Goal: Transaction & Acquisition: Book appointment/travel/reservation

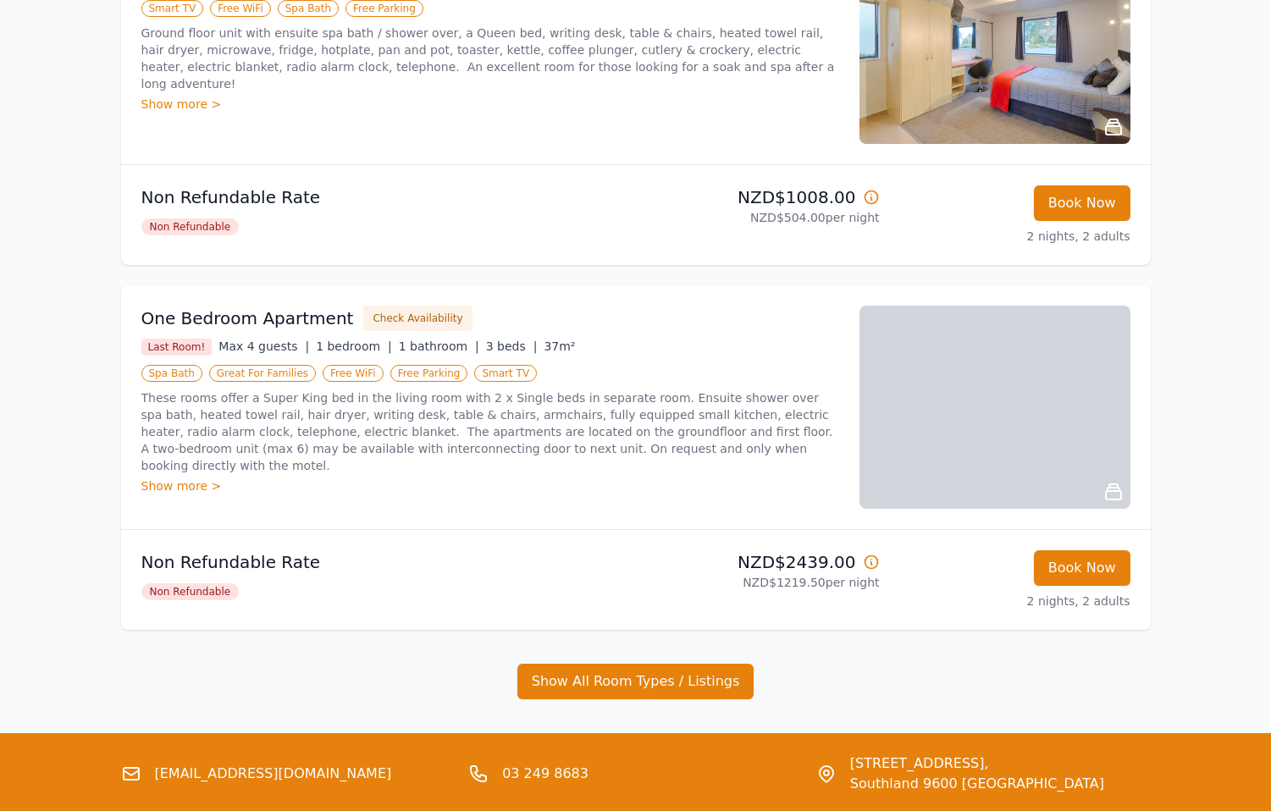
scroll to position [1141, 0]
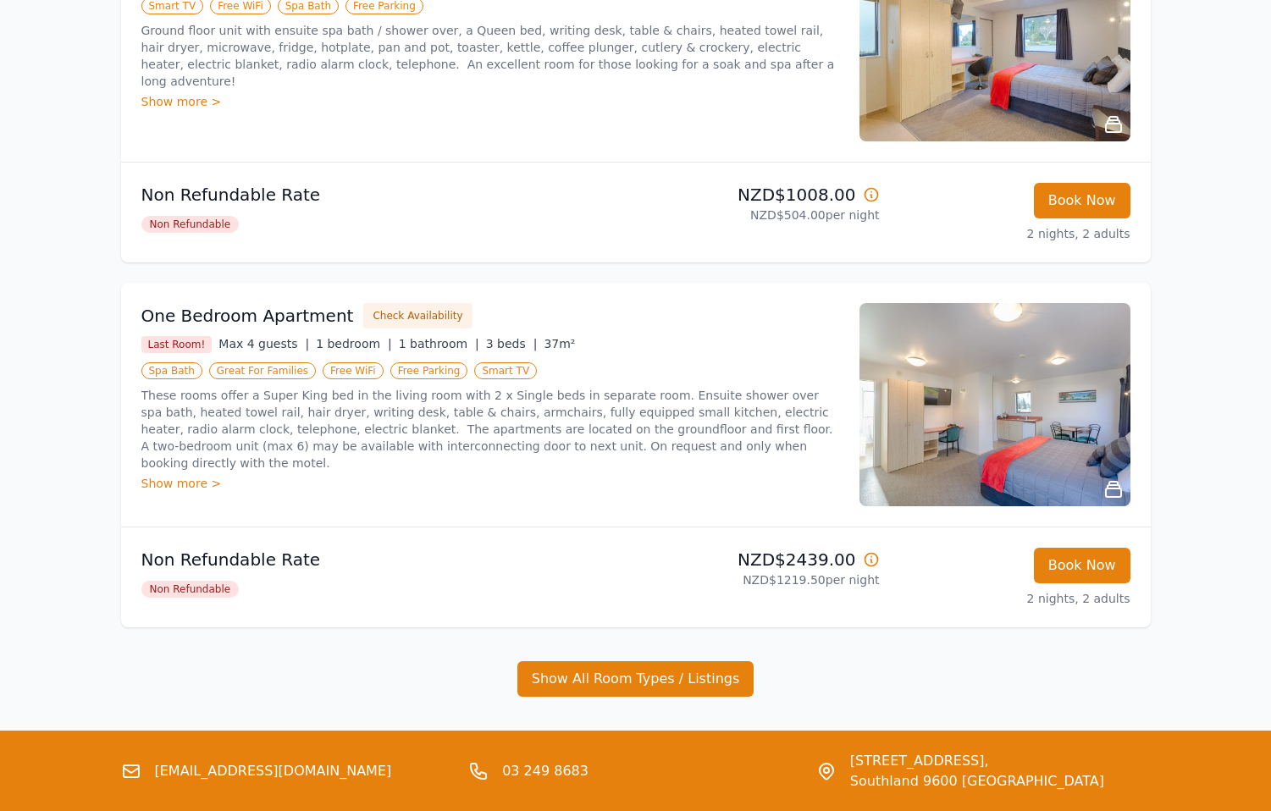
click at [204, 475] on div "Show more >" at bounding box center [490, 483] width 698 height 17
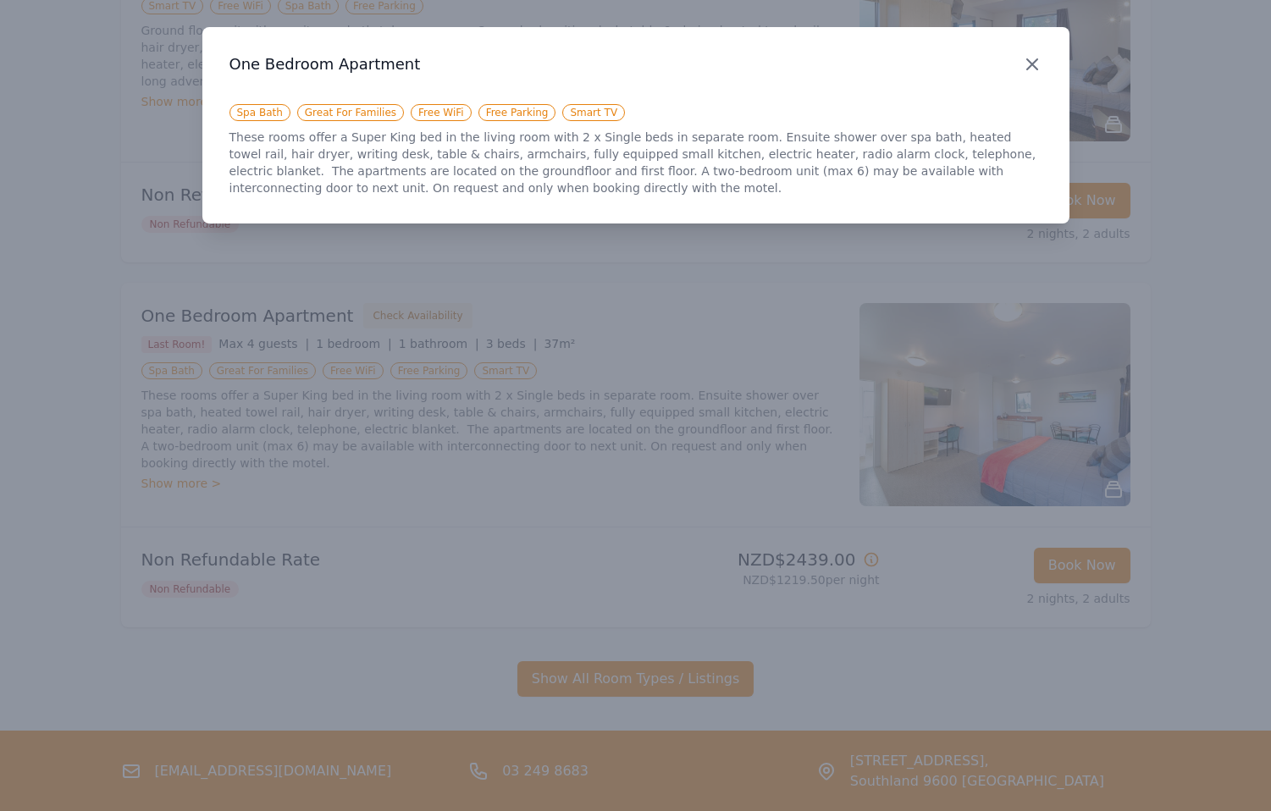
click at [1031, 64] on icon "button" at bounding box center [1032, 64] width 10 height 10
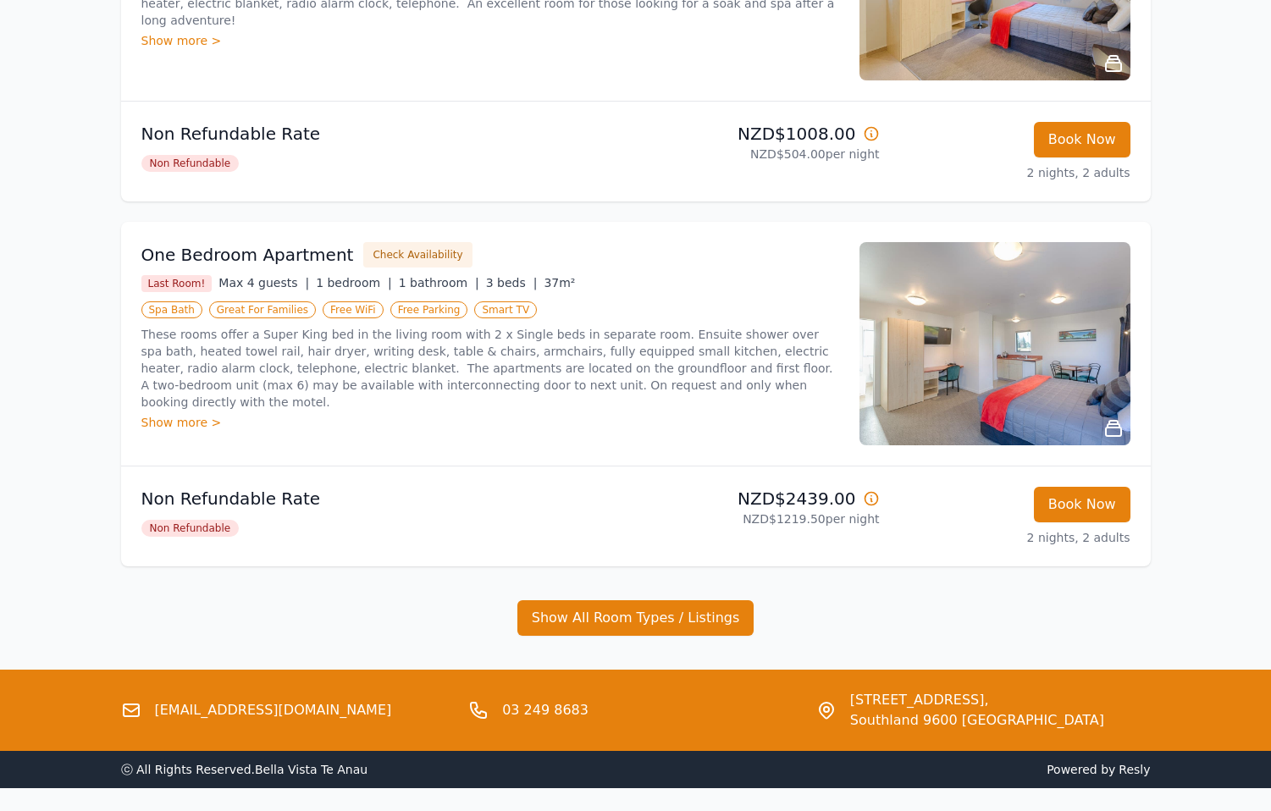
scroll to position [1192, 0]
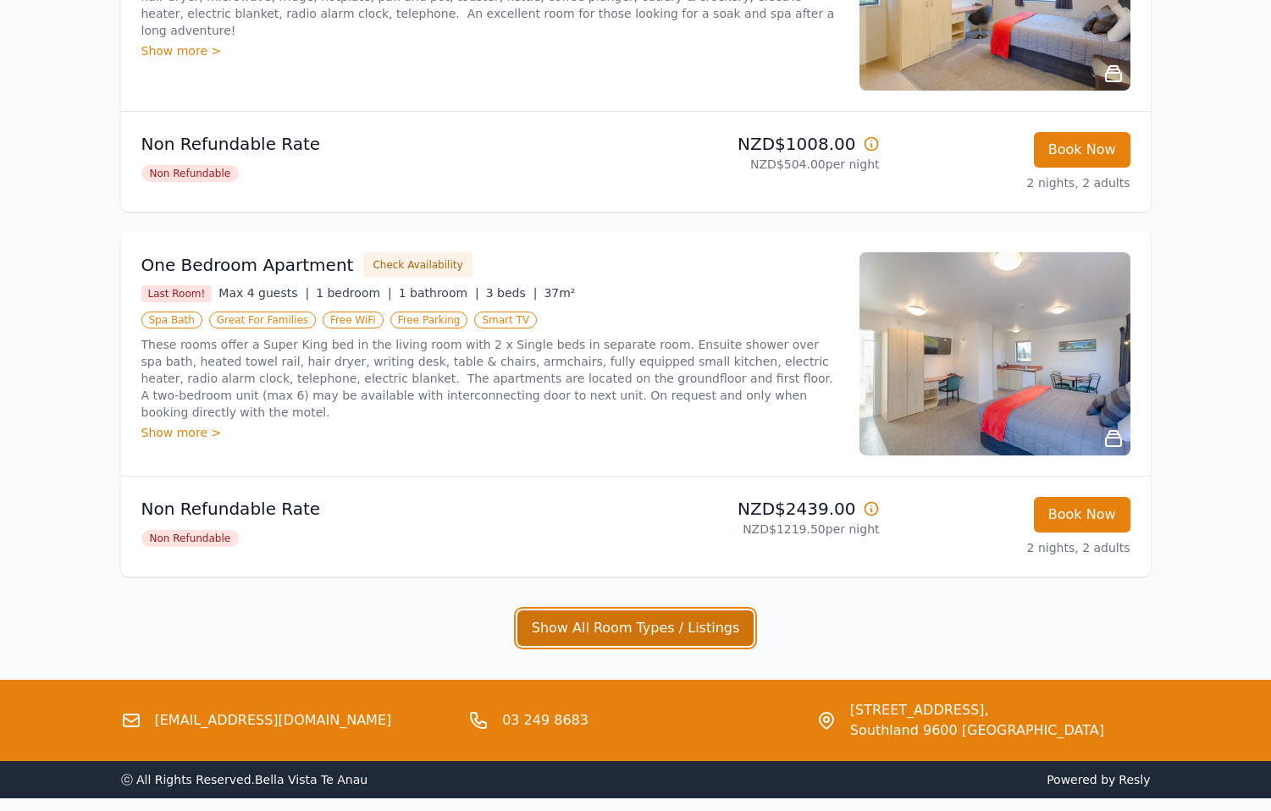
click at [683, 623] on button "Show All Room Types / Listings" at bounding box center [635, 629] width 237 height 36
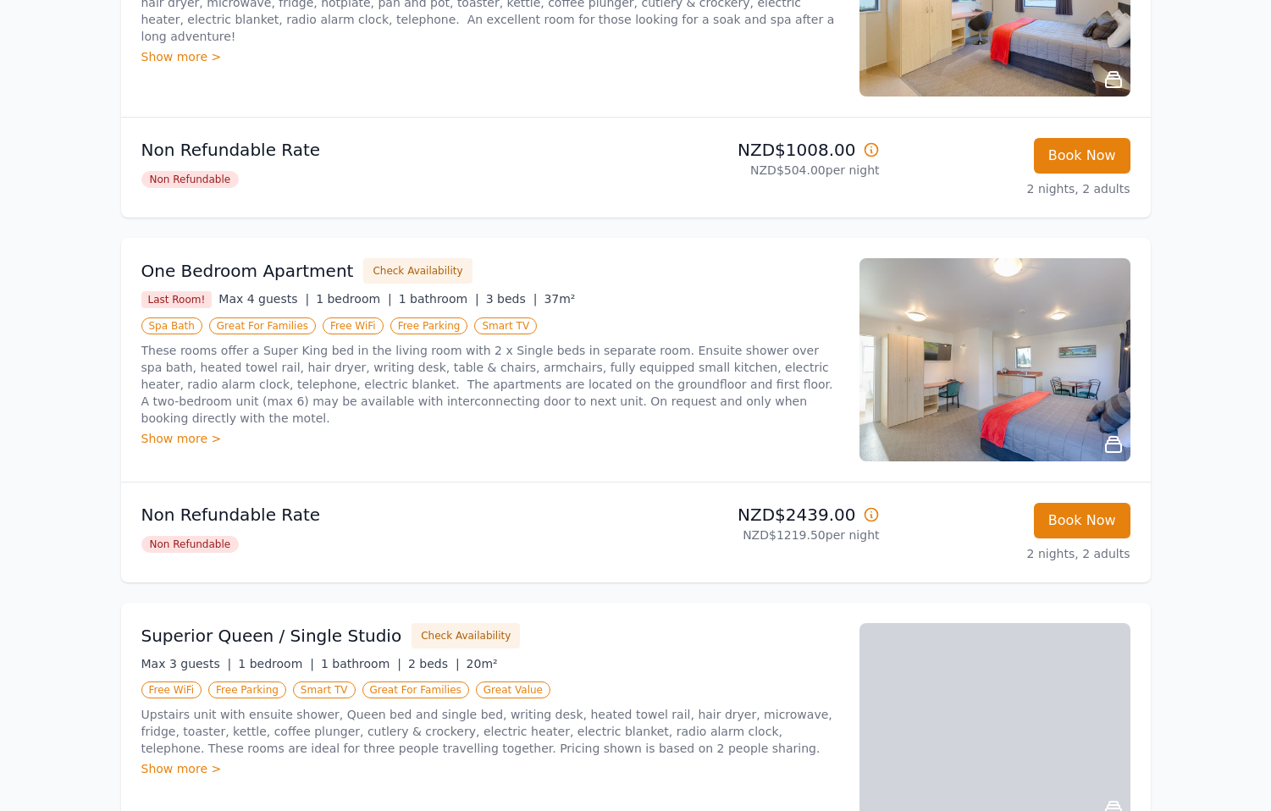
scroll to position [1182, 0]
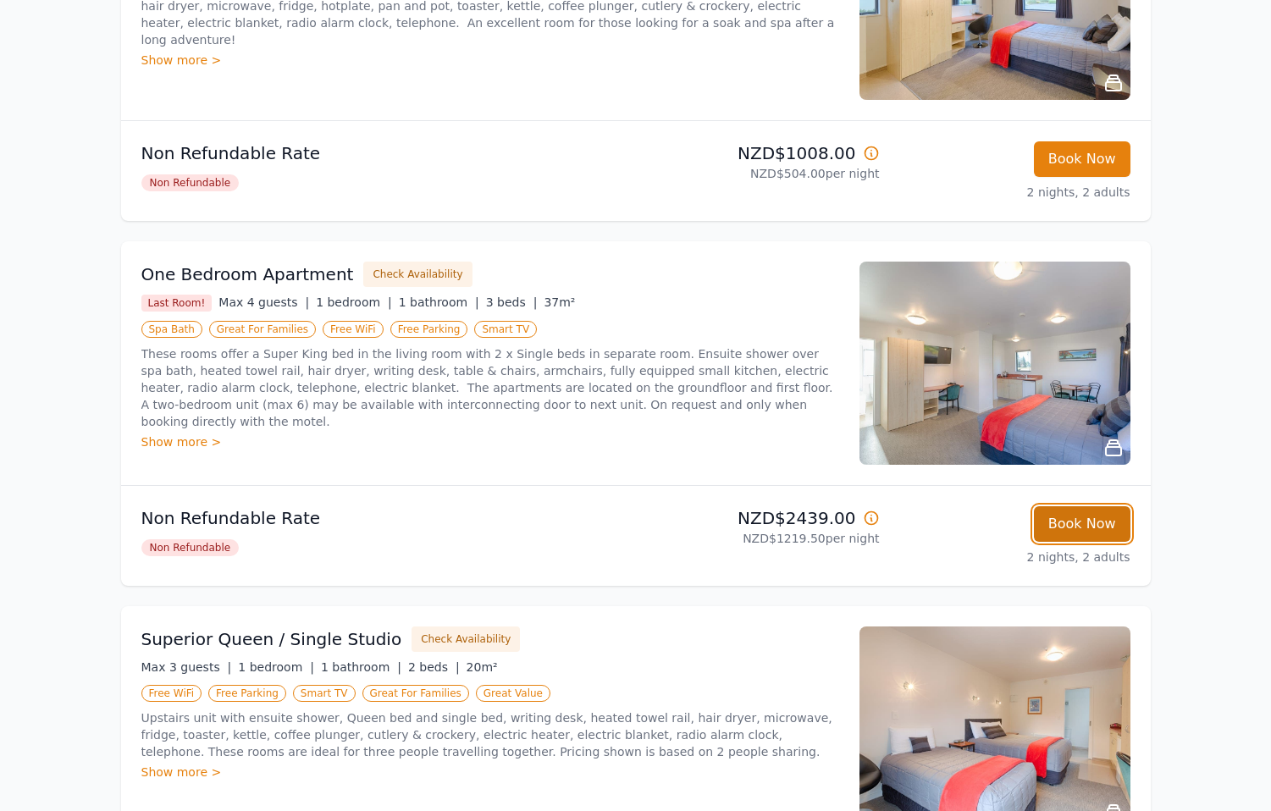
click at [1076, 521] on button "Book Now" at bounding box center [1082, 524] width 97 height 36
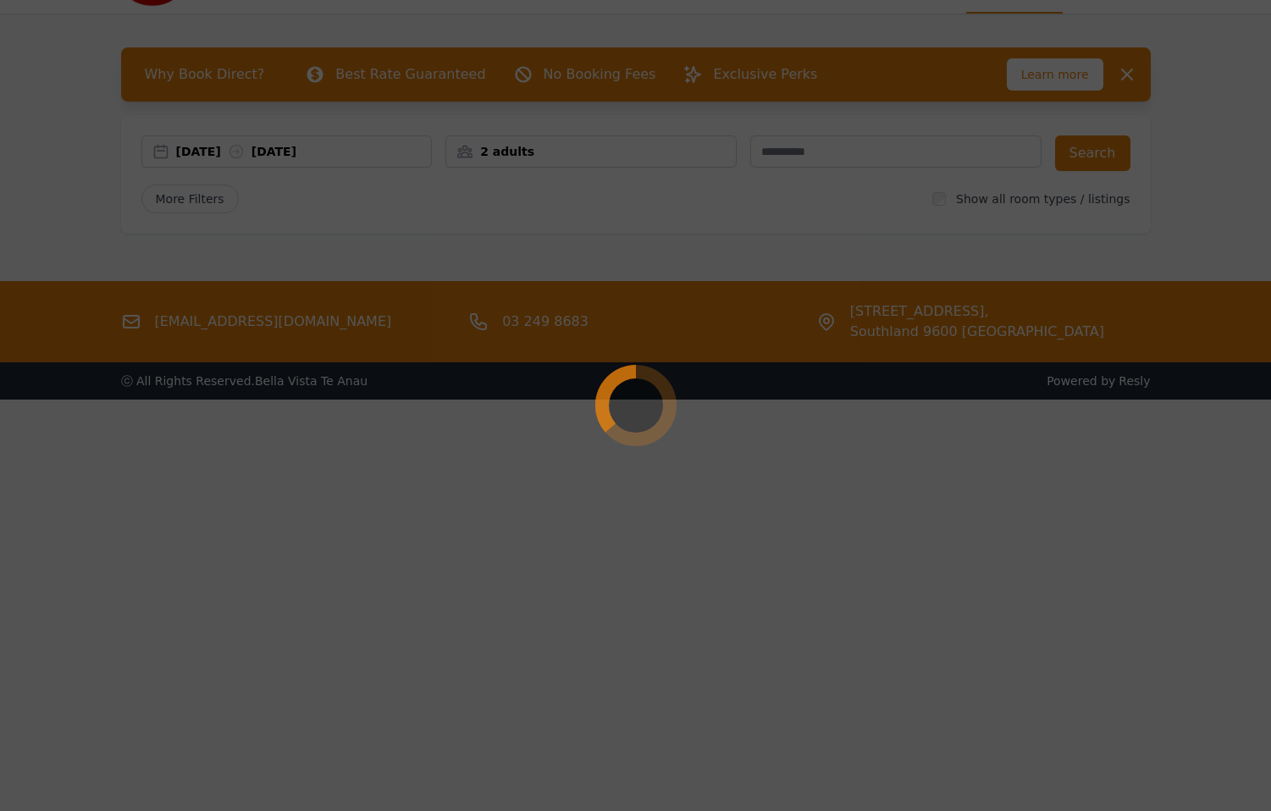
scroll to position [81, 0]
select select "**"
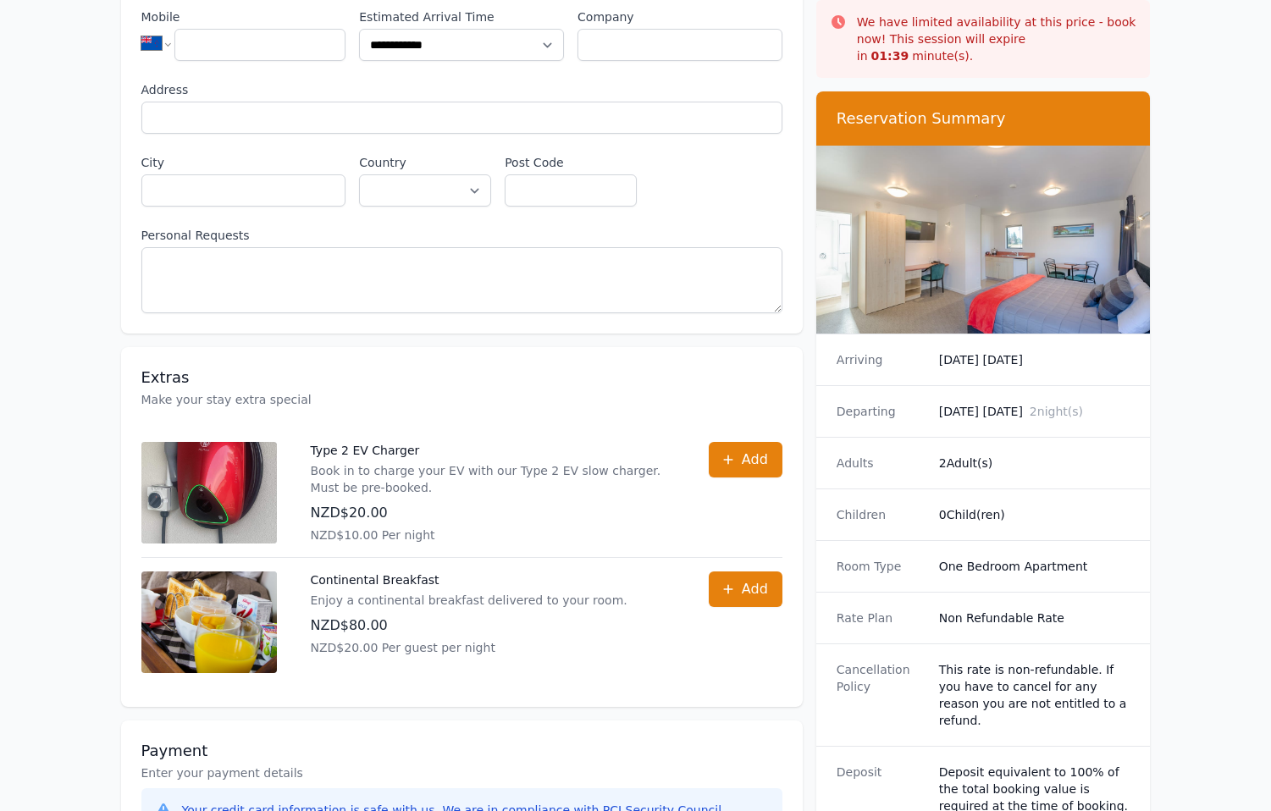
scroll to position [350, 0]
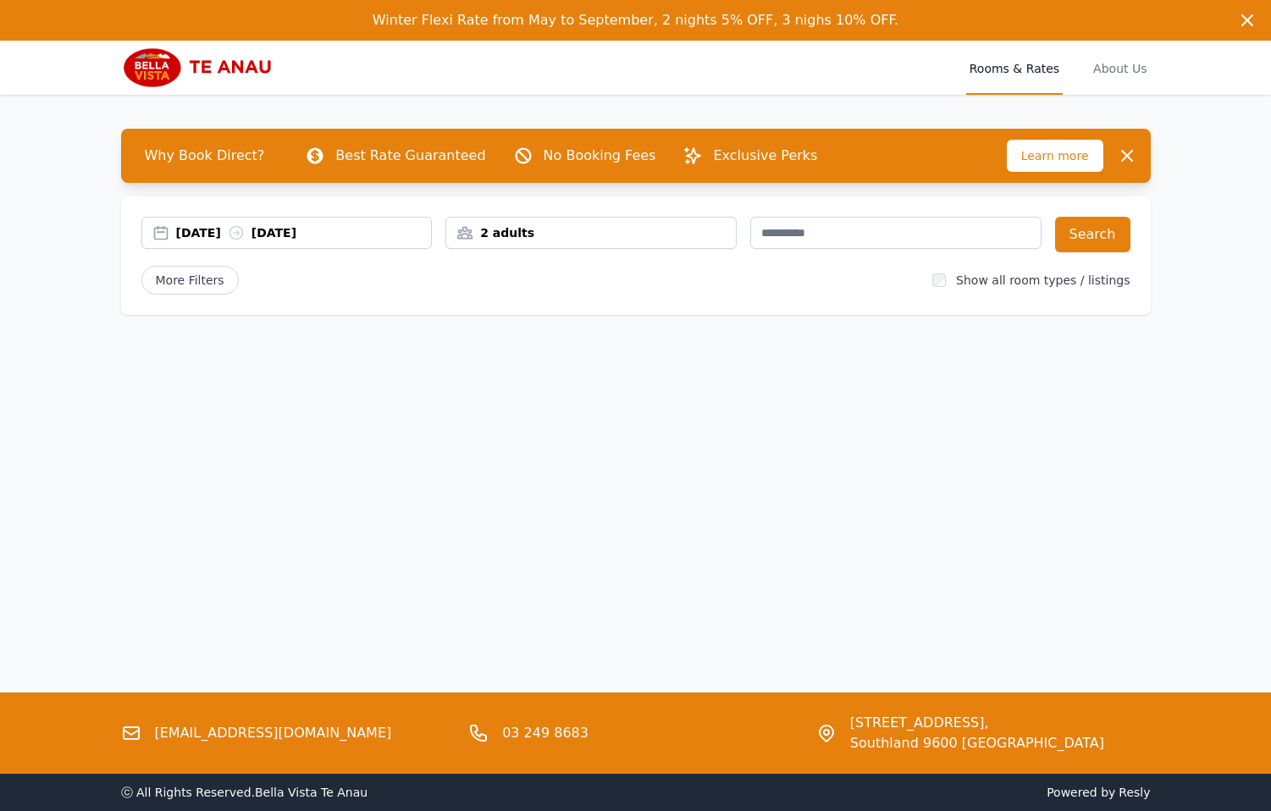
click at [314, 236] on div "[DATE] [DATE]" at bounding box center [304, 232] width 256 height 17
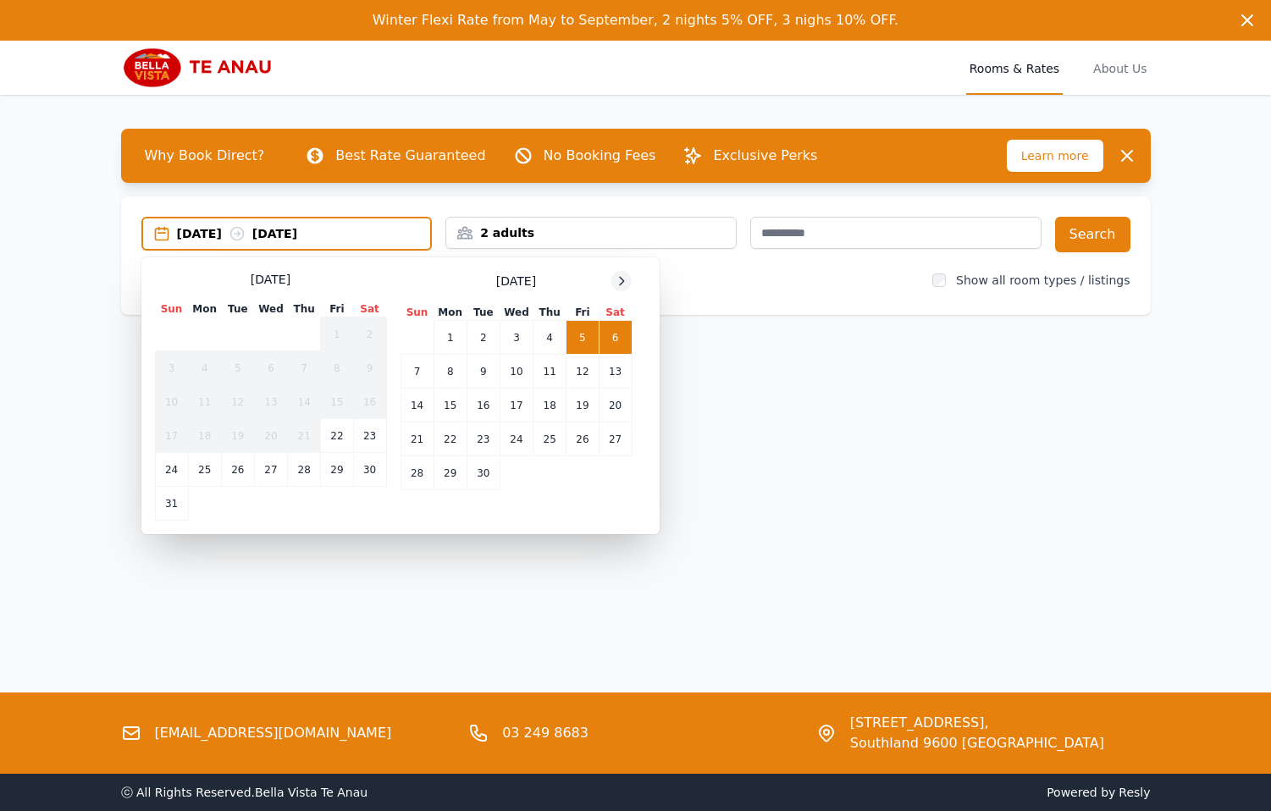
click at [622, 279] on icon at bounding box center [622, 281] width 4 height 8
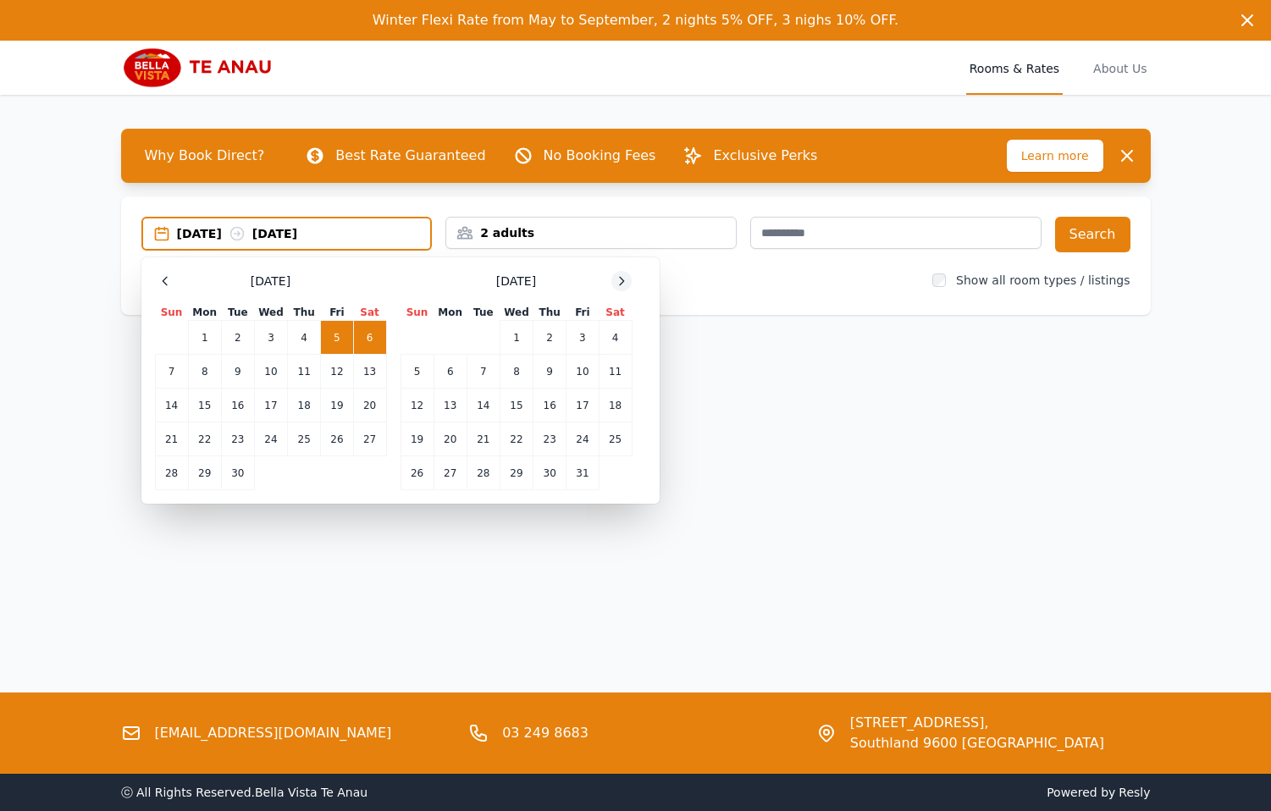
click at [622, 279] on icon at bounding box center [622, 281] width 4 height 8
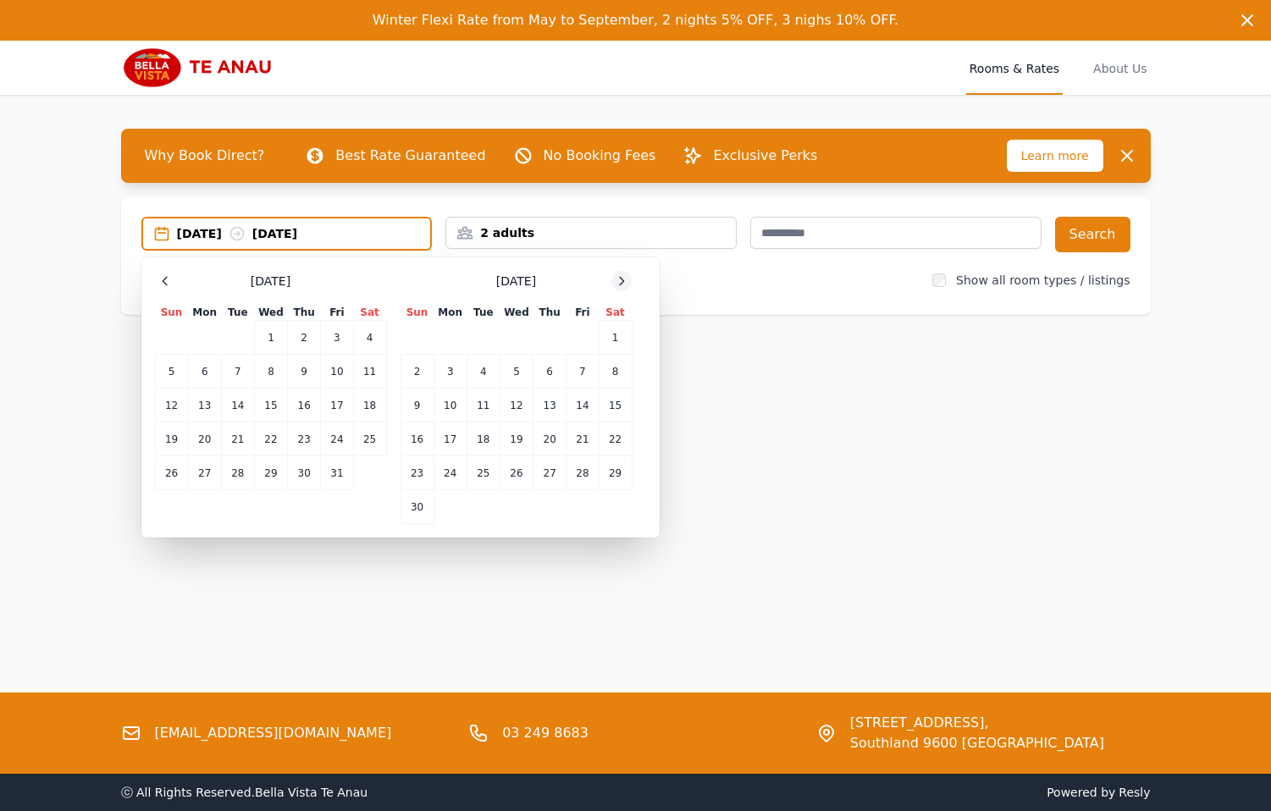
click at [622, 279] on icon at bounding box center [622, 281] width 4 height 8
click at [446, 472] on td "29" at bounding box center [450, 473] width 33 height 34
click at [518, 471] on td "31" at bounding box center [516, 473] width 33 height 34
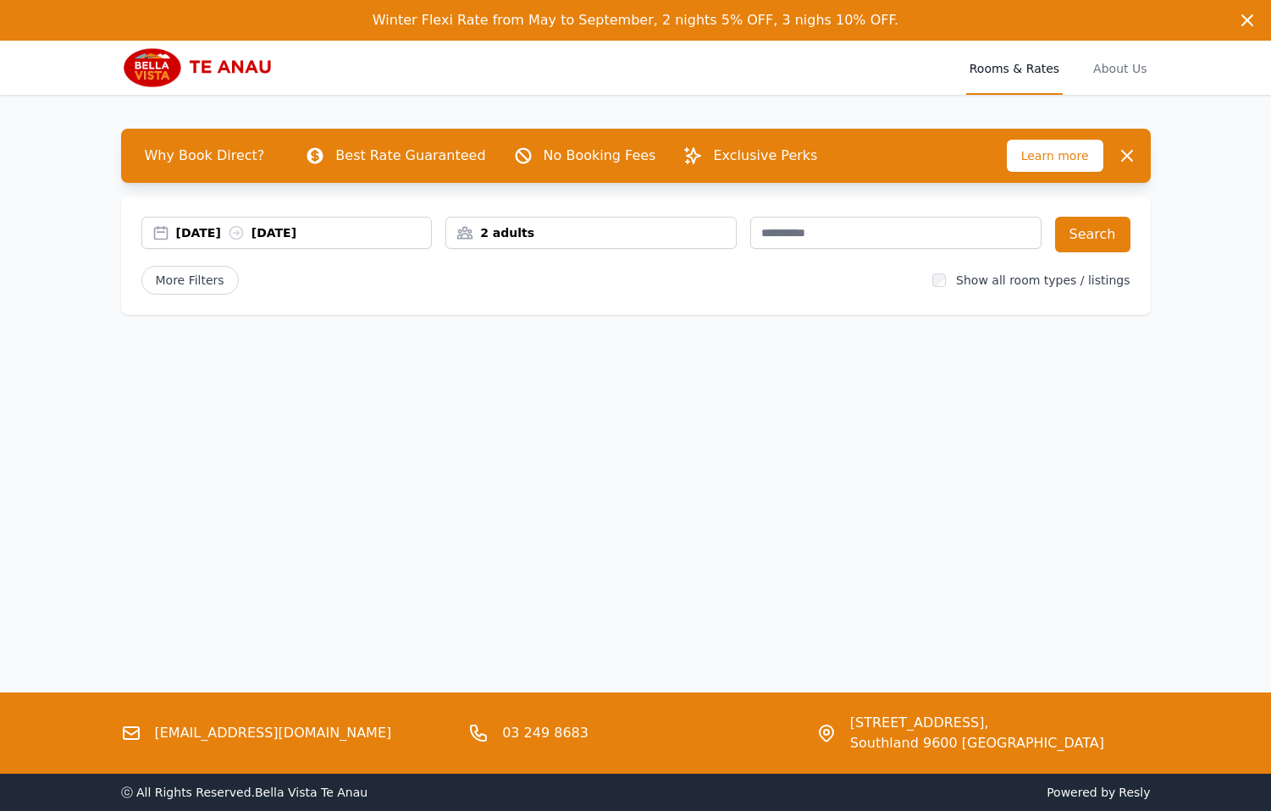
click at [589, 245] on div "2 adults" at bounding box center [590, 233] width 291 height 32
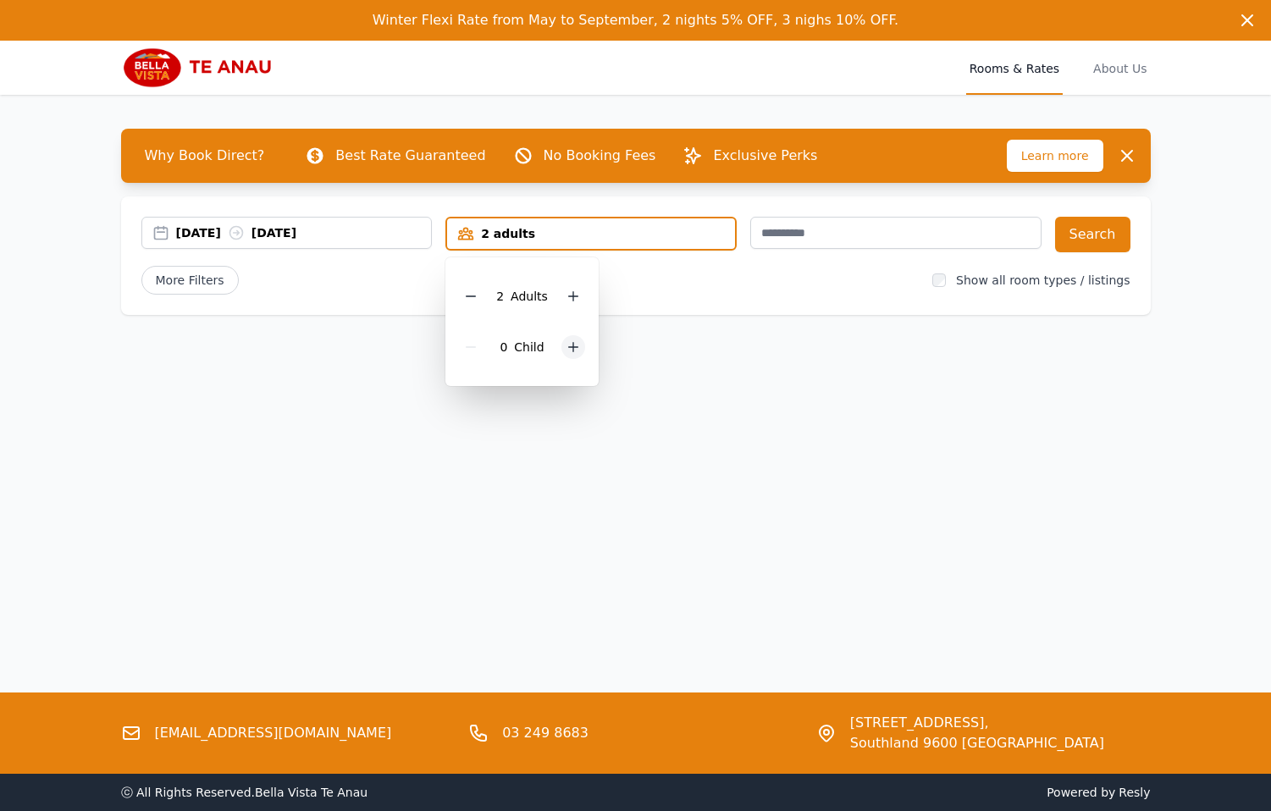
click at [572, 341] on icon at bounding box center [574, 347] width 14 height 14
click at [573, 341] on div at bounding box center [585, 347] width 24 height 24
click at [1090, 234] on button "Search" at bounding box center [1092, 235] width 75 height 36
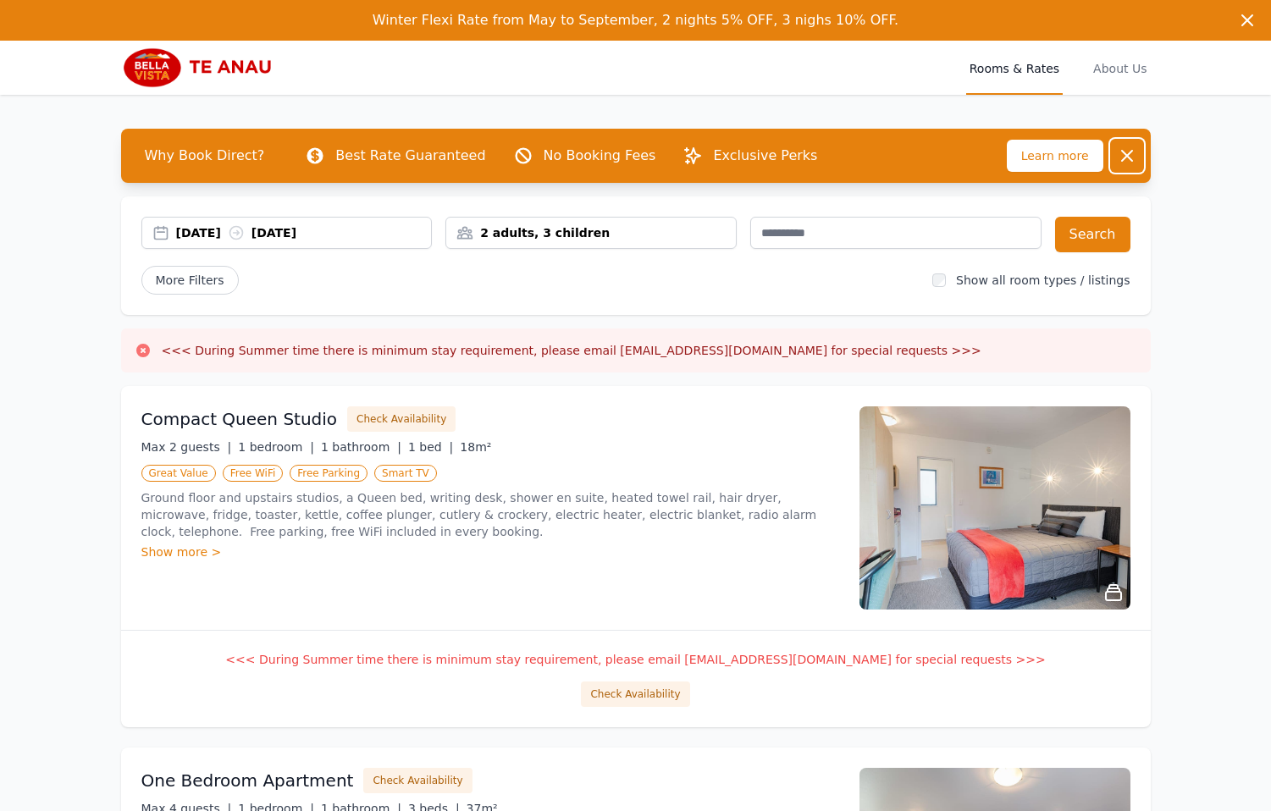
click at [1135, 159] on icon "button" at bounding box center [1127, 156] width 20 height 20
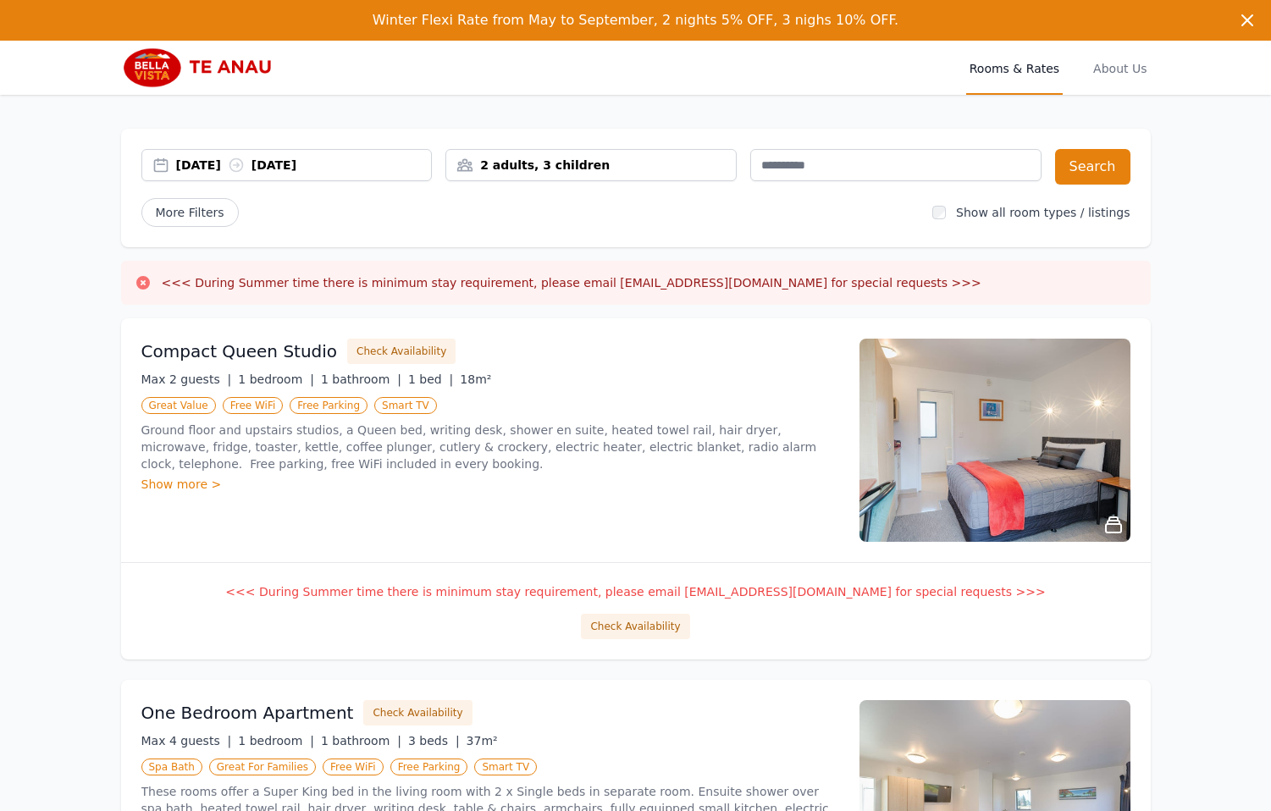
click at [206, 278] on h3 "<<< During Summer time there is minimum stay requirement, please email [EMAIL_A…" at bounding box center [572, 282] width 820 height 17
click at [394, 302] on div "<<< During Summer time there is minimum stay requirement, please email [EMAIL_A…" at bounding box center [636, 283] width 1030 height 44
drag, startPoint x: 711, startPoint y: 286, endPoint x: 578, endPoint y: 283, distance: 133.8
click at [578, 283] on h3 "<<< During Summer time there is minimum stay requirement, please email [EMAIL_A…" at bounding box center [572, 282] width 820 height 17
copy h3 "[EMAIL_ADDRESS][DOMAIN_NAME]"
